Goal: Task Accomplishment & Management: Use online tool/utility

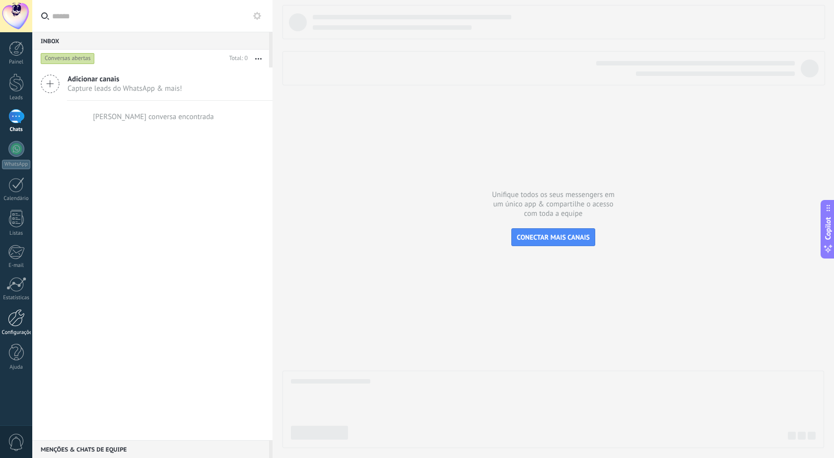
click at [21, 316] on div at bounding box center [16, 317] width 17 height 17
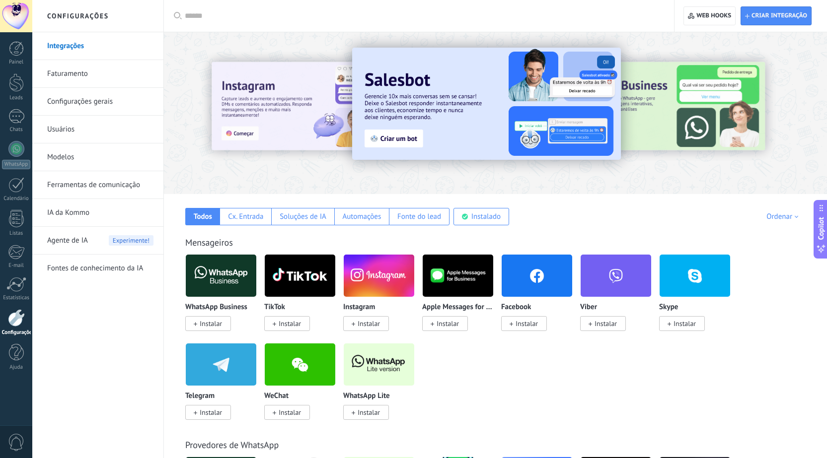
click at [224, 281] on img at bounding box center [221, 276] width 71 height 48
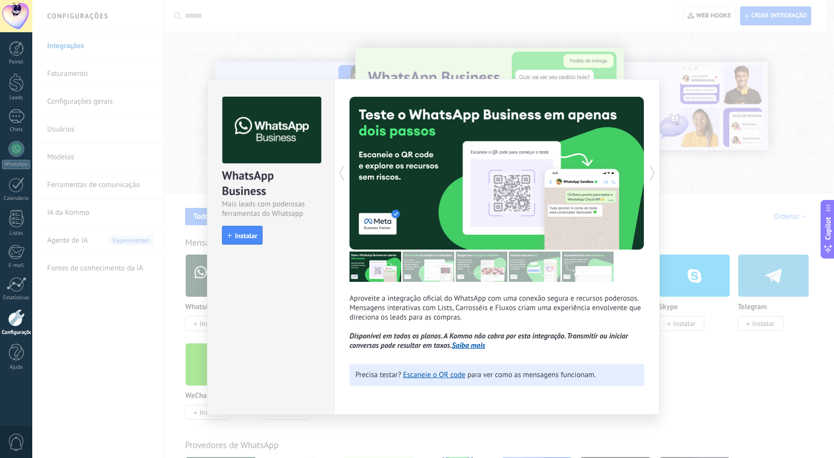
click at [240, 224] on div "WhatsApp Business Mais leads com poderosas ferramentas do Whatsapp install Inst…" at bounding box center [271, 165] width 127 height 173
click at [242, 227] on button "Instalar" at bounding box center [242, 235] width 41 height 19
